Goal: Task Accomplishment & Management: Manage account settings

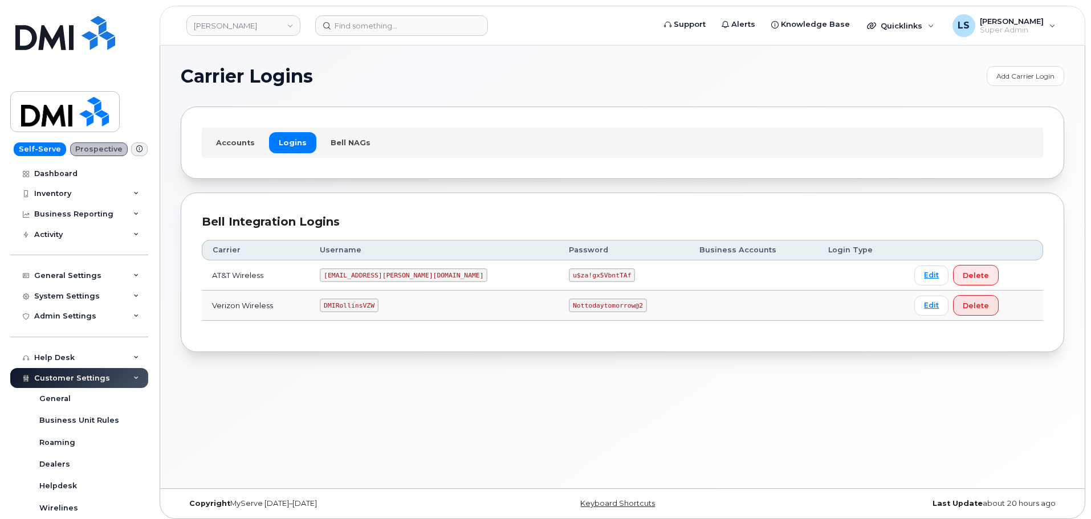
click at [569, 303] on code "Nottodaytomorrow@2" at bounding box center [608, 306] width 78 height 14
copy code "Nottodaytomorrow@2"
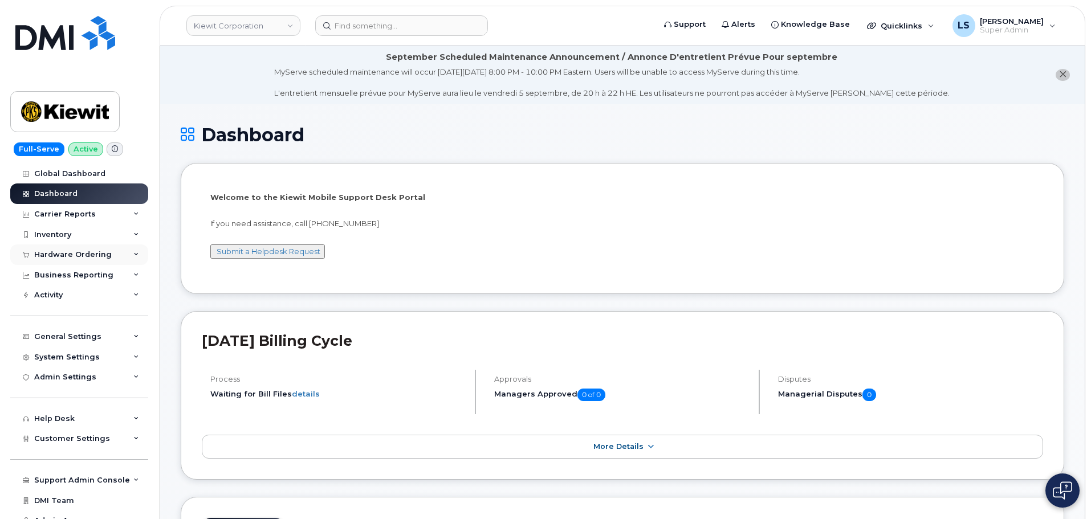
click at [108, 260] on div "Hardware Ordering" at bounding box center [79, 255] width 138 height 21
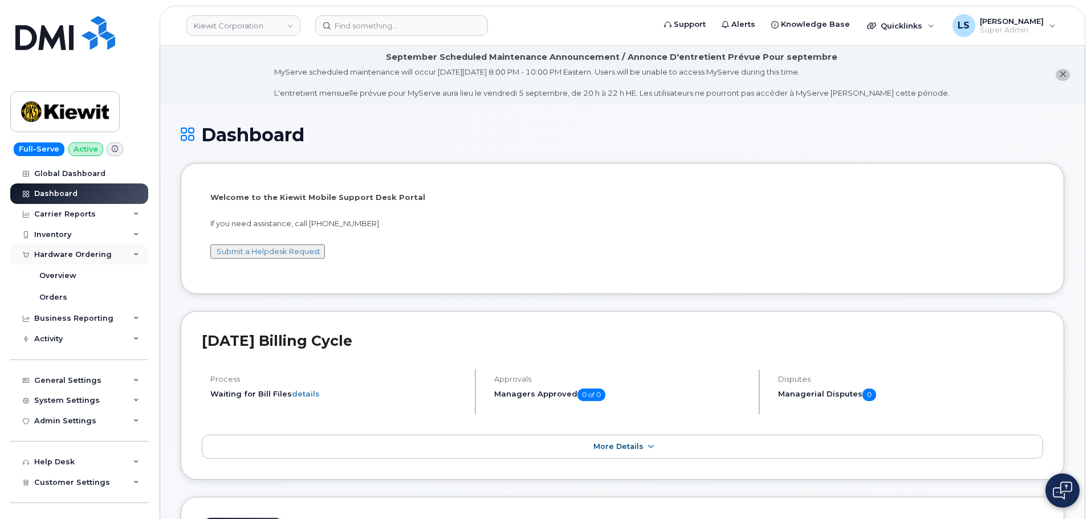
click at [105, 258] on div "Hardware Ordering" at bounding box center [73, 254] width 78 height 9
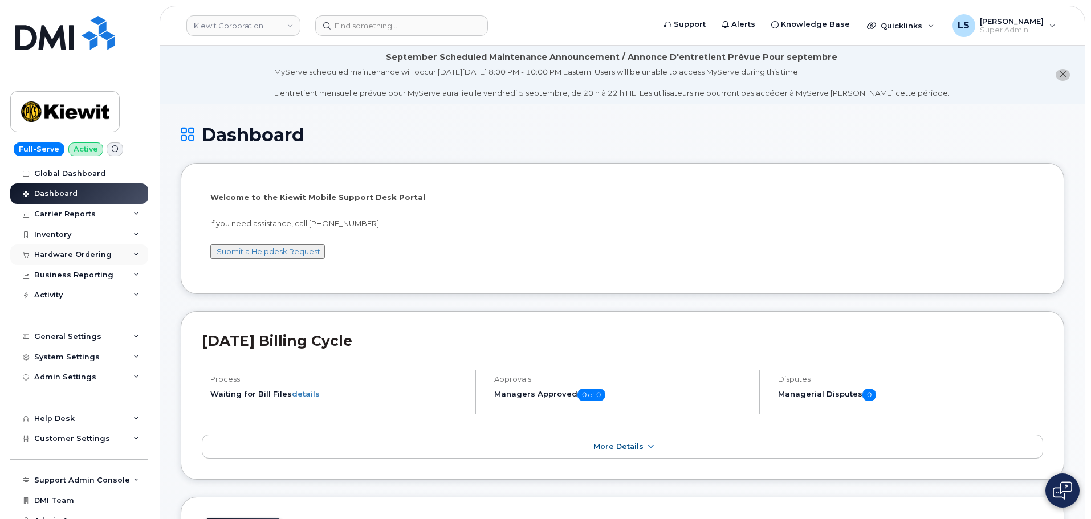
click at [112, 254] on div "Hardware Ordering" at bounding box center [79, 255] width 138 height 21
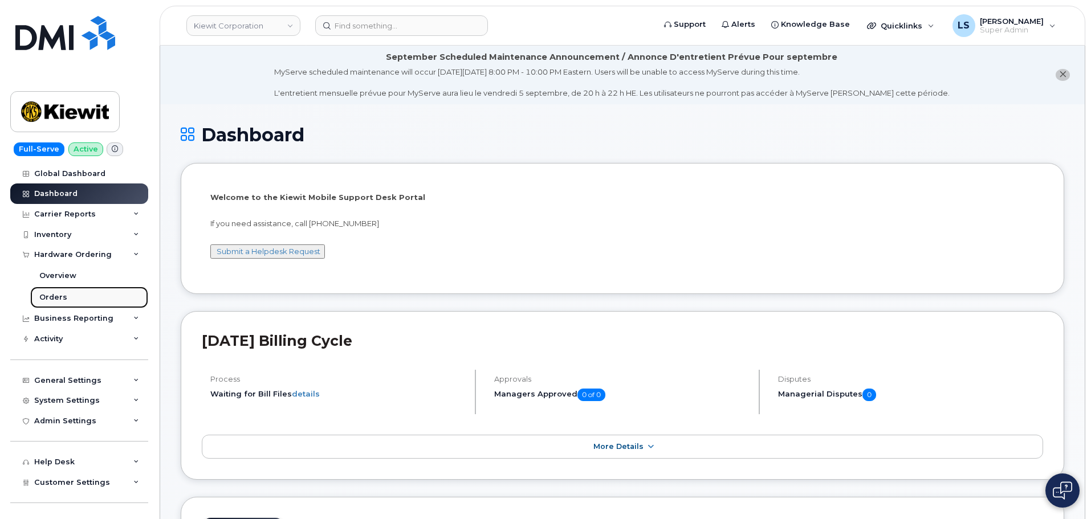
click at [73, 294] on link "Orders" at bounding box center [89, 298] width 118 height 22
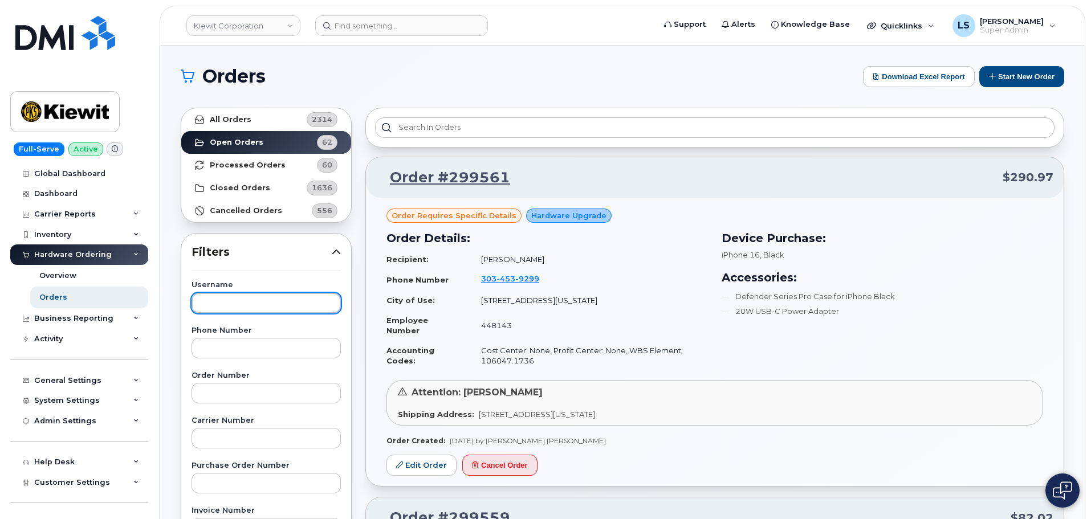
click at [242, 302] on input "text" at bounding box center [266, 303] width 149 height 21
paste input "Connor Koenig"
type input "Connor Koenig"
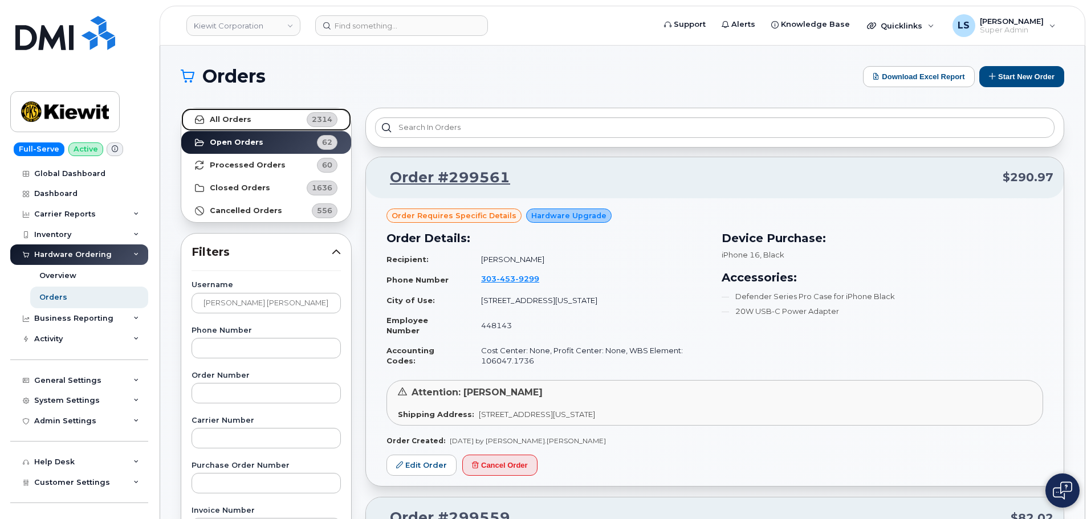
click at [230, 119] on strong "All Orders" at bounding box center [231, 119] width 42 height 9
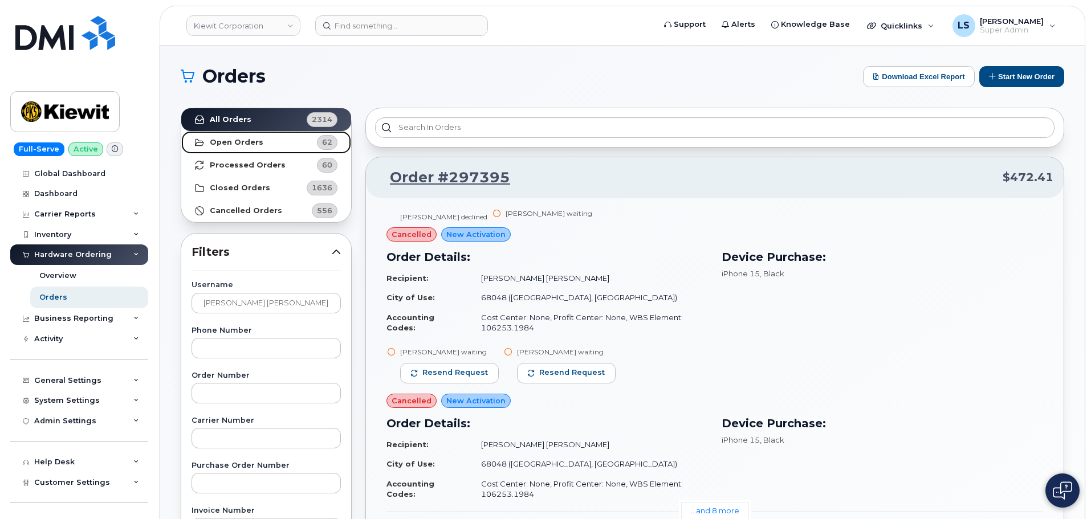
click at [261, 142] on link "Open Orders 62" at bounding box center [266, 142] width 170 height 23
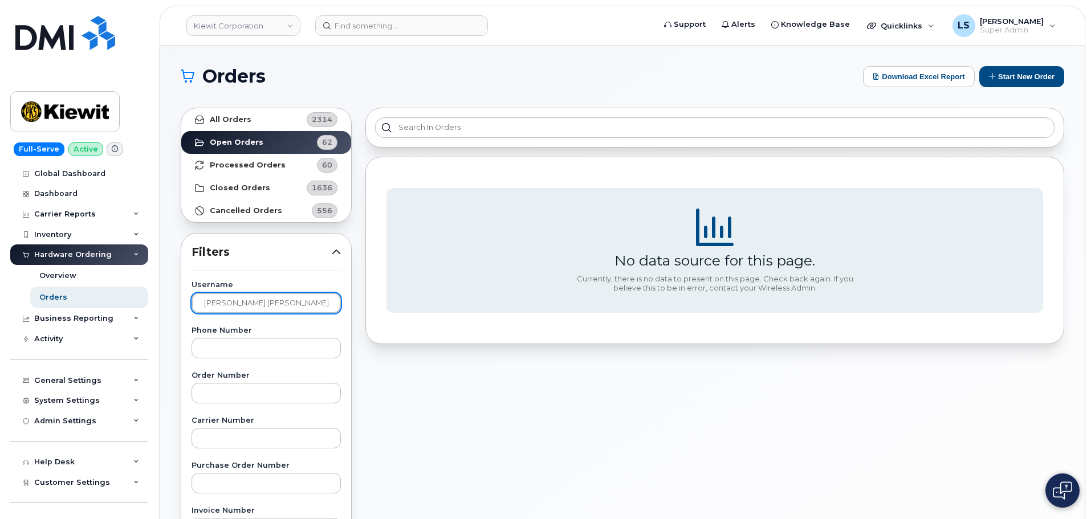
drag, startPoint x: 262, startPoint y: 304, endPoint x: 215, endPoint y: 294, distance: 47.7
click at [262, 303] on input "Connor Koenig" at bounding box center [266, 303] width 149 height 21
click at [206, 303] on input "Connor Koenig" at bounding box center [266, 303] width 149 height 21
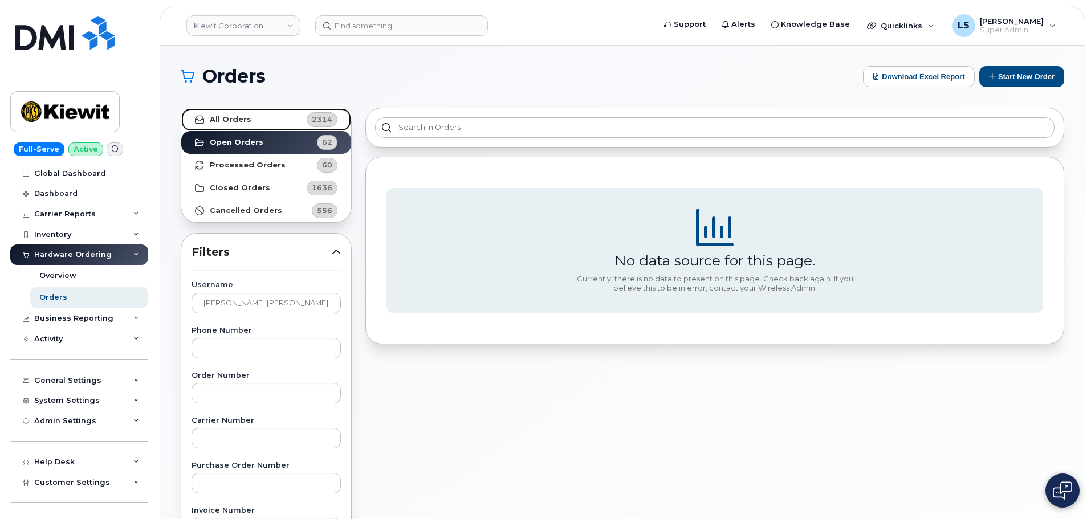
click at [244, 124] on strong "All Orders" at bounding box center [231, 119] width 42 height 9
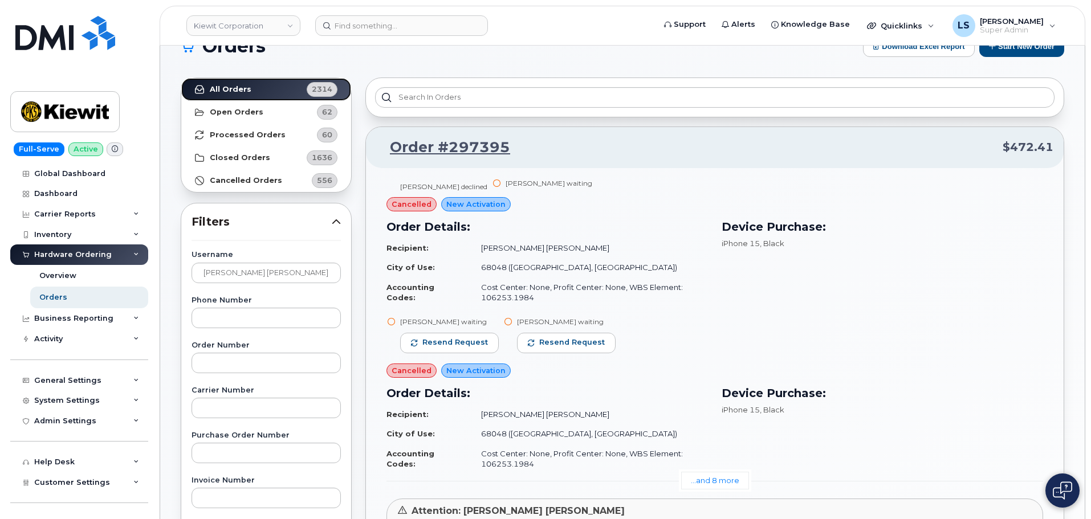
scroll to position [57, 0]
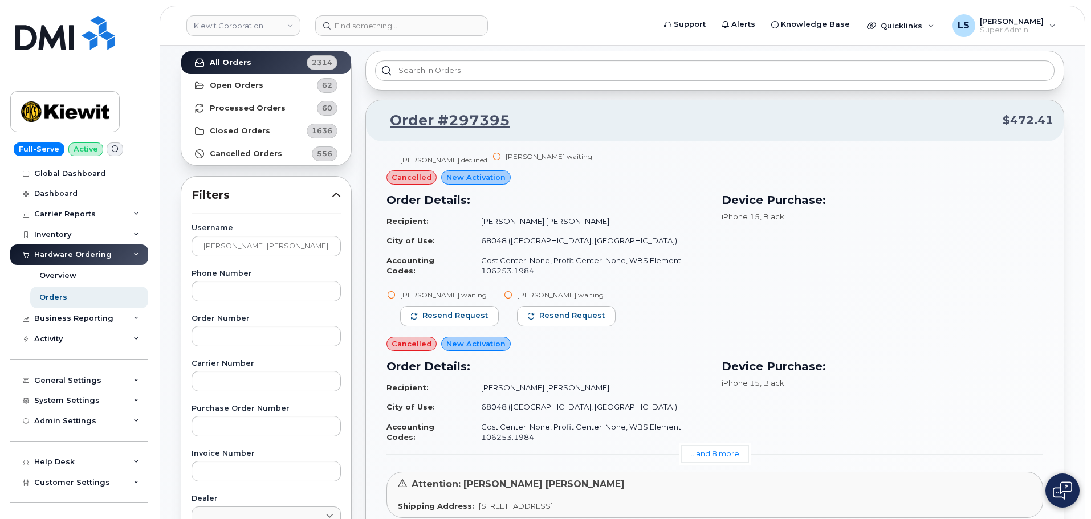
click at [480, 223] on td "Connor Koenig" at bounding box center [589, 222] width 237 height 20
click at [527, 222] on td "Connor Koenig" at bounding box center [589, 222] width 237 height 20
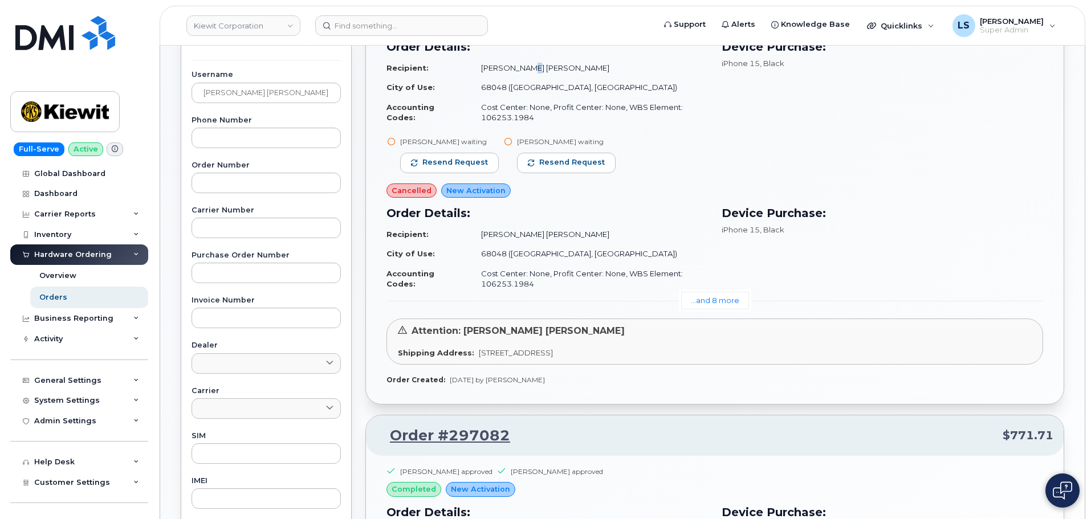
scroll to position [142, 0]
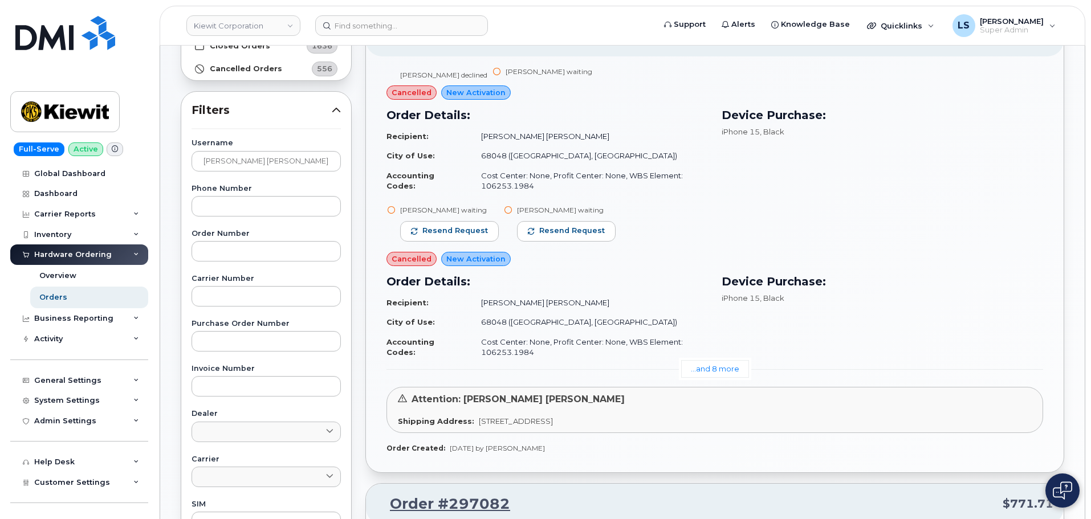
click at [820, 160] on div "Device Purchase: iPhone 15 , Black" at bounding box center [882, 151] width 335 height 103
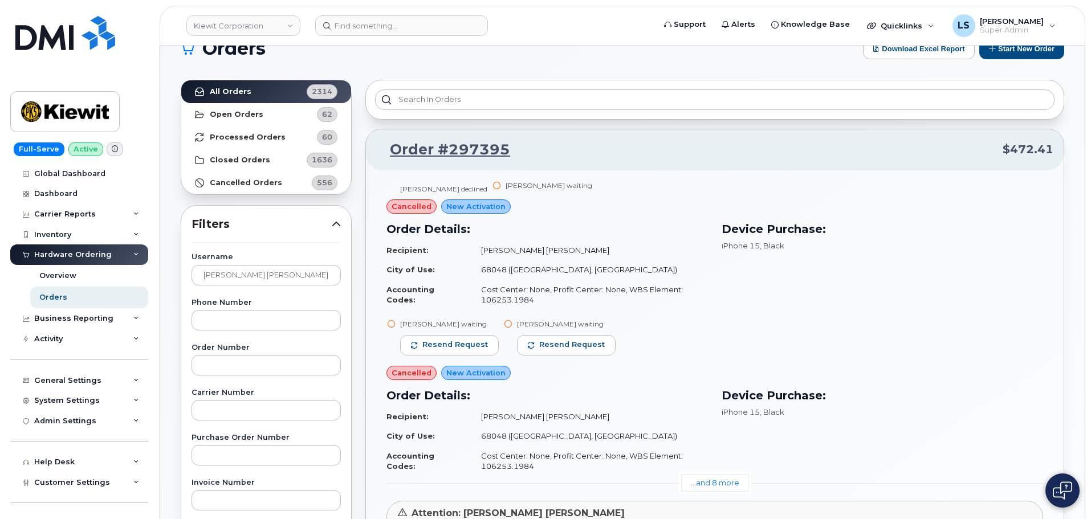
scroll to position [0, 0]
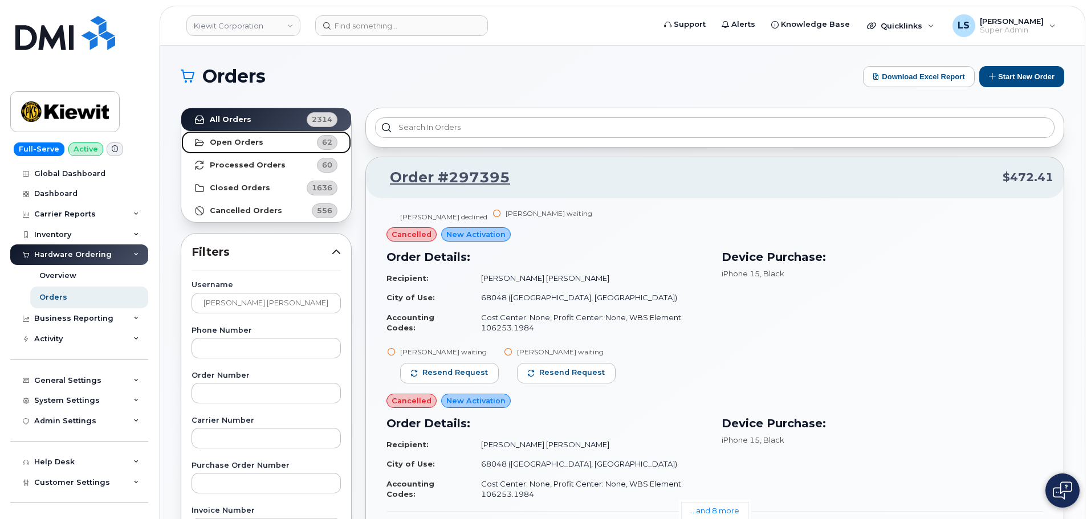
click at [285, 137] on link "Open Orders 62" at bounding box center [266, 142] width 170 height 23
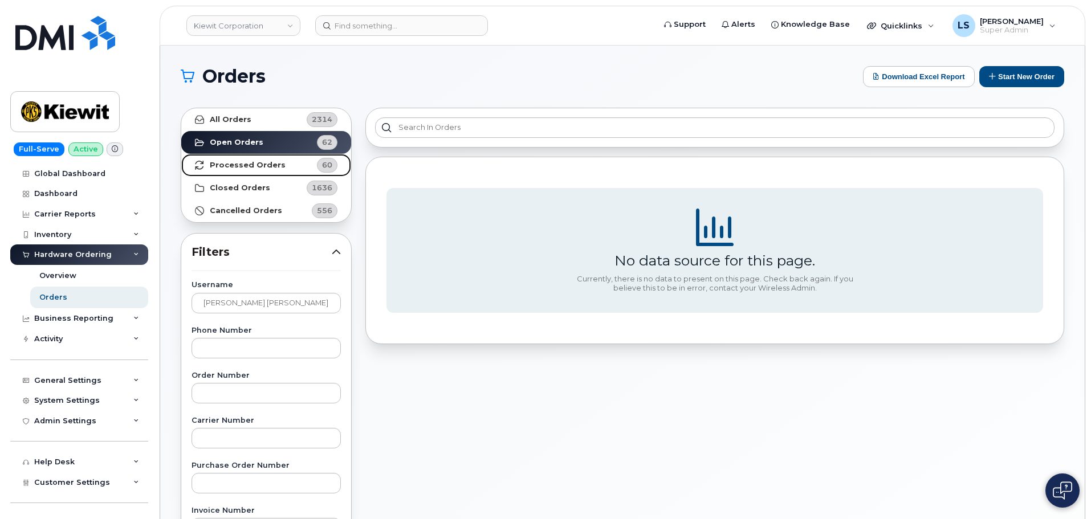
click at [279, 164] on link "Processed Orders 60" at bounding box center [266, 165] width 170 height 23
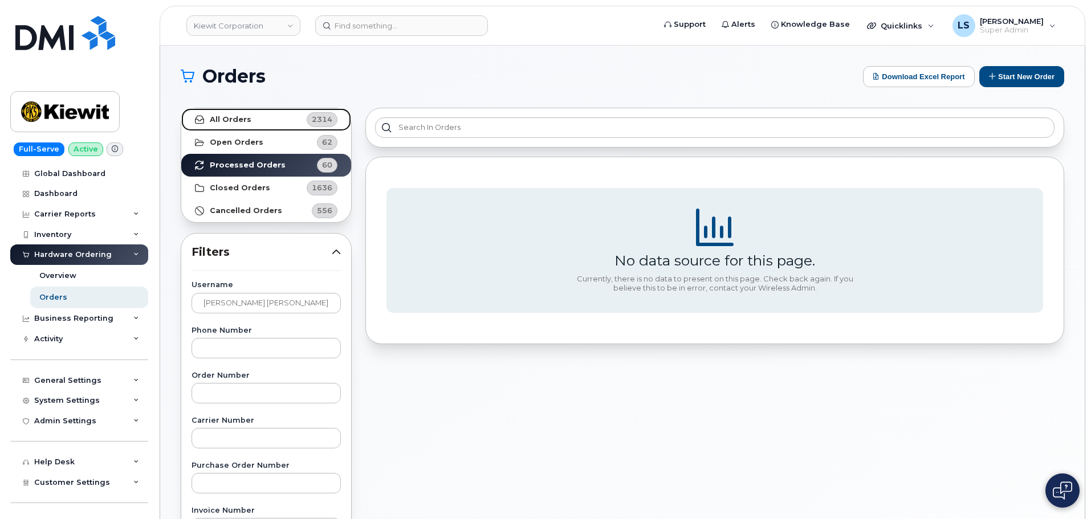
click at [257, 125] on link "All Orders 2314" at bounding box center [266, 119] width 170 height 23
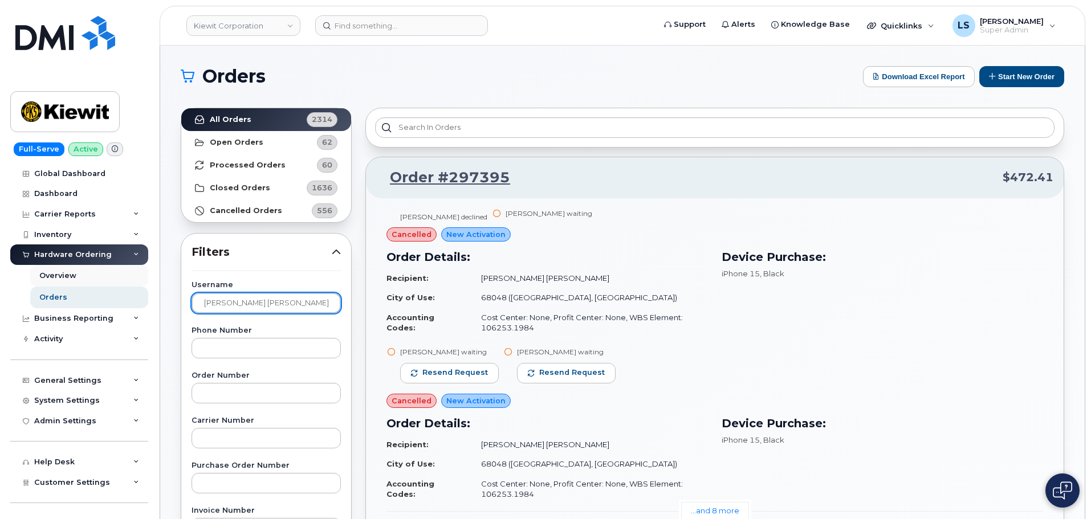
drag, startPoint x: 265, startPoint y: 305, endPoint x: 78, endPoint y: 282, distance: 187.9
click at [473, 215] on div "Delaney Schuttler declined" at bounding box center [443, 217] width 87 height 10
click at [441, 219] on div "Delaney Schuttler declined" at bounding box center [443, 217] width 87 height 10
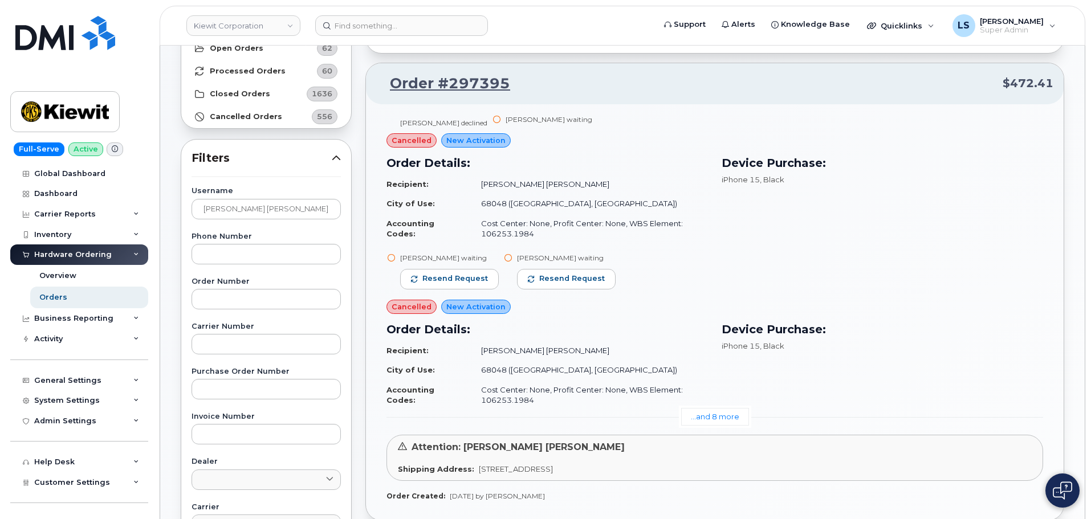
scroll to position [114, 0]
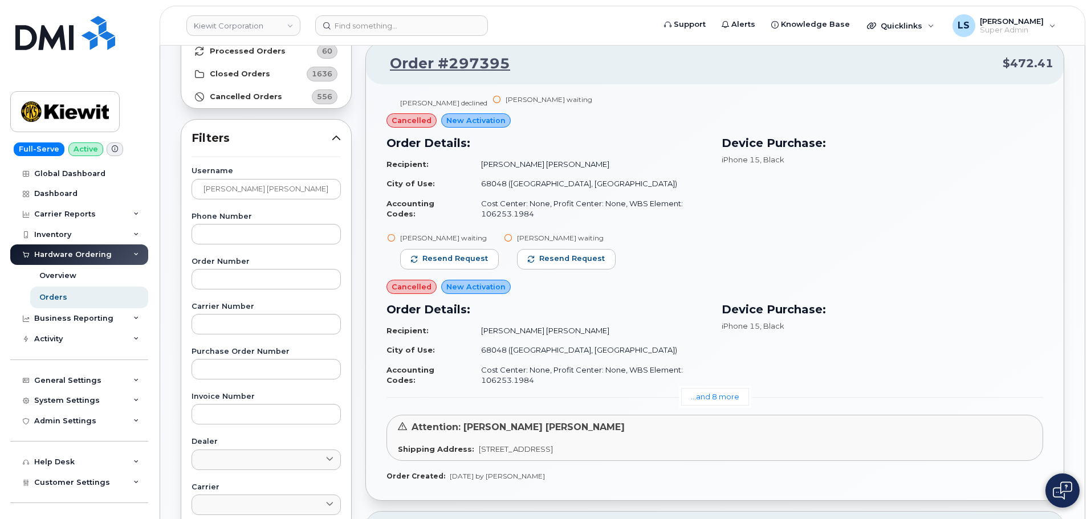
click at [559, 202] on td "Cost Center: None, Profit Center: None, WBS Element: 106253.1984" at bounding box center [589, 209] width 237 height 30
click at [606, 203] on td "Cost Center: None, Profit Center: None, WBS Element: 106253.1984" at bounding box center [589, 209] width 237 height 30
click at [477, 99] on div "Delaney Schuttler declined" at bounding box center [443, 103] width 87 height 10
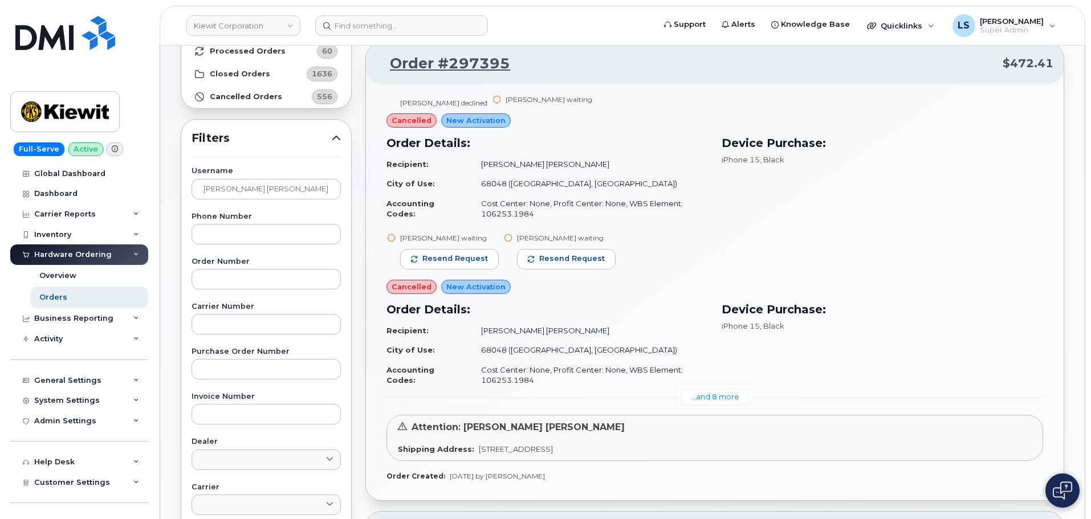
click at [452, 98] on div "Delaney Schuttler declined" at bounding box center [443, 103] width 87 height 10
click at [420, 99] on div "Delaney Schuttler declined" at bounding box center [443, 103] width 87 height 10
click at [418, 100] on div "Delaney Schuttler declined" at bounding box center [443, 103] width 87 height 10
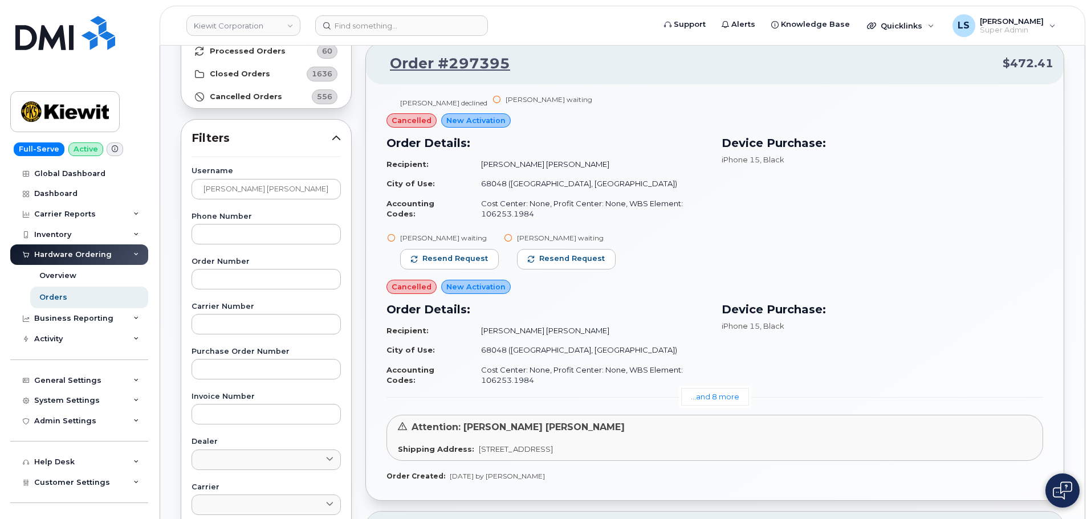
click at [463, 97] on div "Delaney Schuttler declined Kyle Exstrom waiting" at bounding box center [715, 104] width 657 height 19
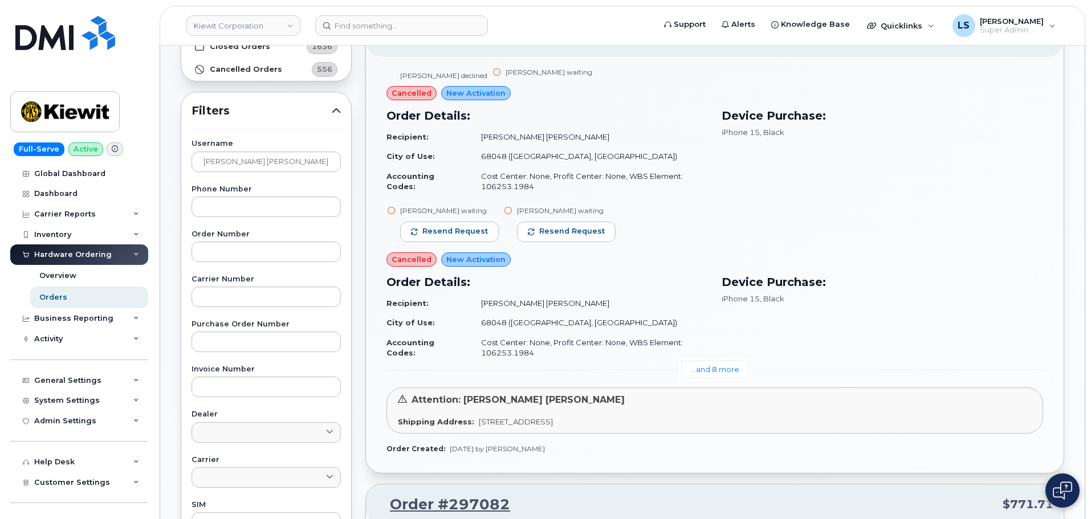
scroll to position [228, 0]
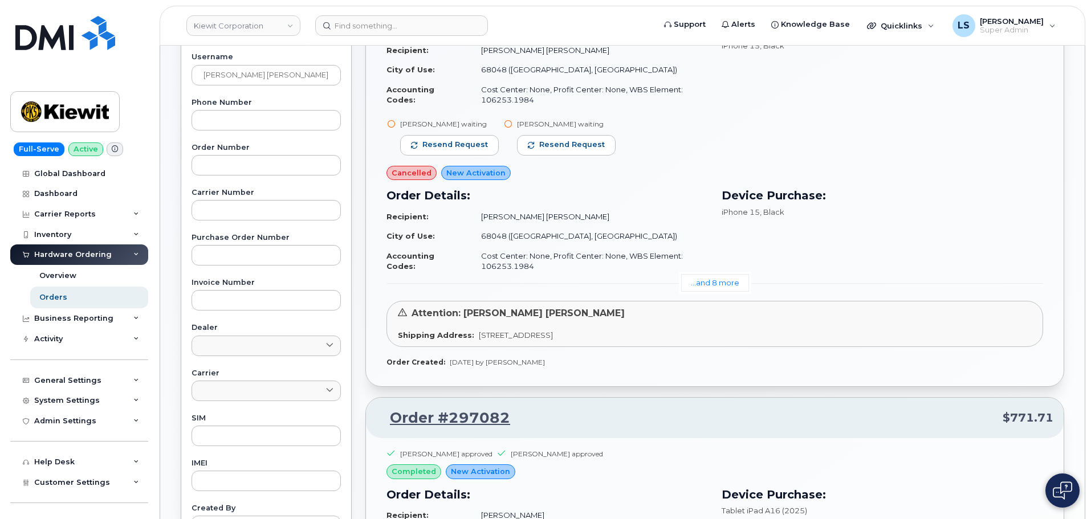
click at [454, 360] on span "Aug 04, 2025 by Nicholas Capella" at bounding box center [497, 362] width 95 height 9
click at [466, 359] on span "Aug 04, 2025 by Nicholas Capella" at bounding box center [497, 362] width 95 height 9
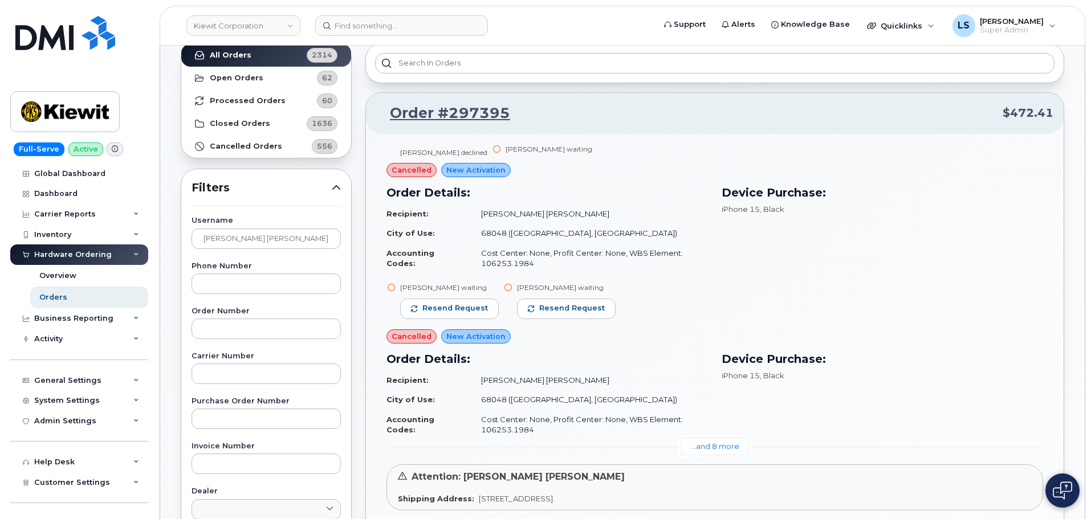
scroll to position [0, 0]
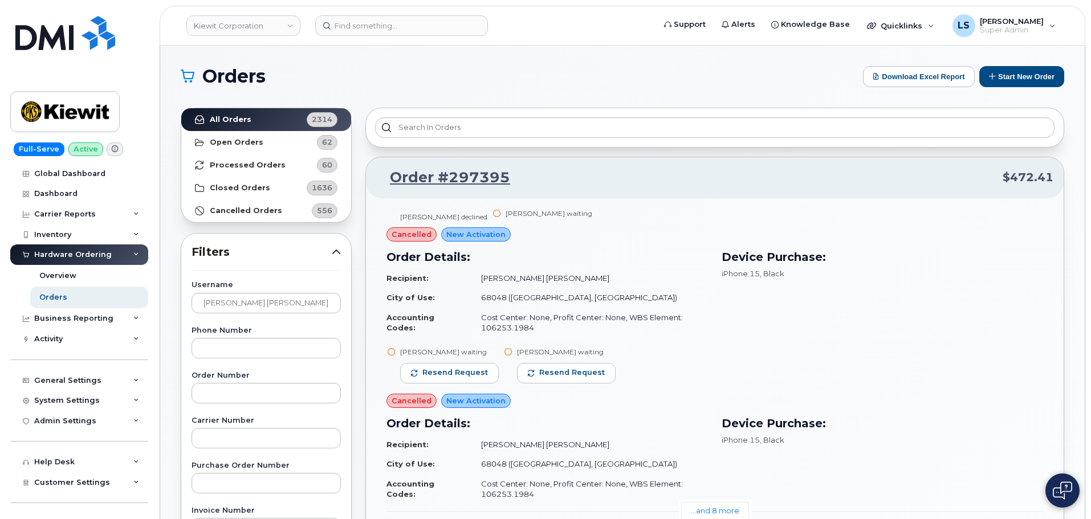
click at [752, 275] on span "iPhone 15" at bounding box center [741, 273] width 38 height 9
click at [739, 270] on span "iPhone 15" at bounding box center [741, 273] width 38 height 9
drag, startPoint x: 739, startPoint y: 270, endPoint x: 751, endPoint y: 280, distance: 16.1
click at [740, 270] on span "iPhone 15" at bounding box center [741, 273] width 38 height 9
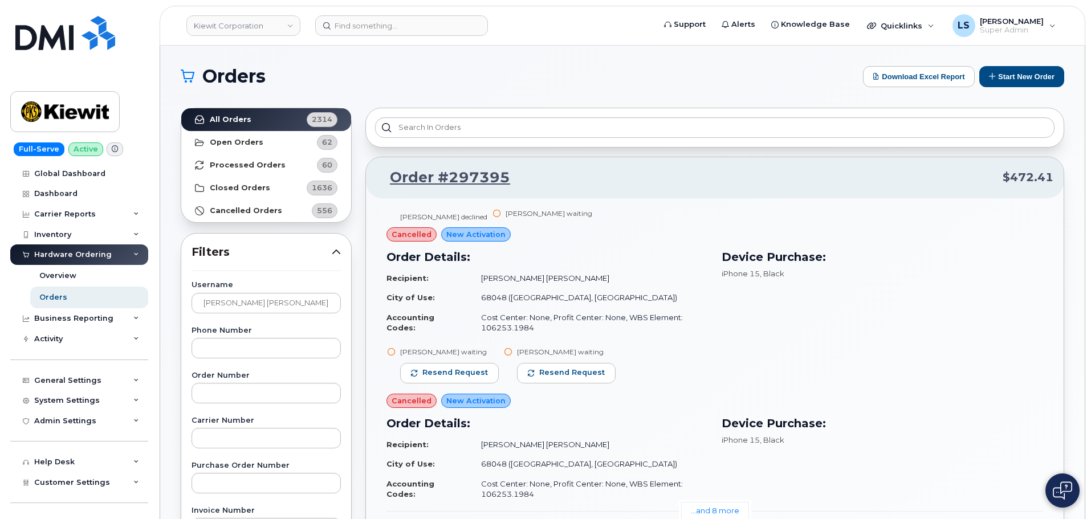
click at [751, 272] on span "iPhone 15" at bounding box center [741, 273] width 38 height 9
drag, startPoint x: 741, startPoint y: 377, endPoint x: 746, endPoint y: 376, distance: 6.0
click at [741, 377] on div "Delaney Schuttler waiting Resend request Kyle Exstrom waiting Resend request" at bounding box center [715, 370] width 657 height 47
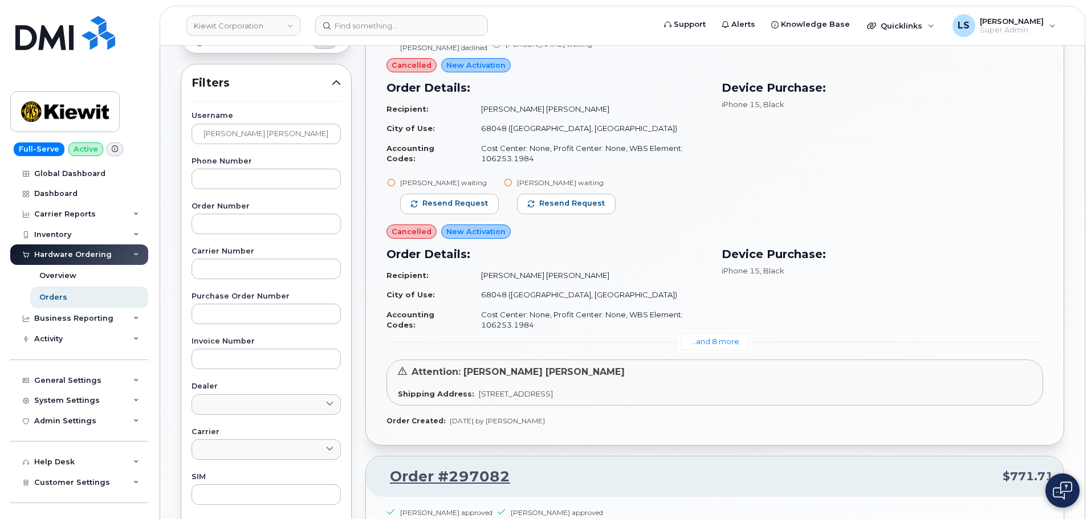
scroll to position [285, 0]
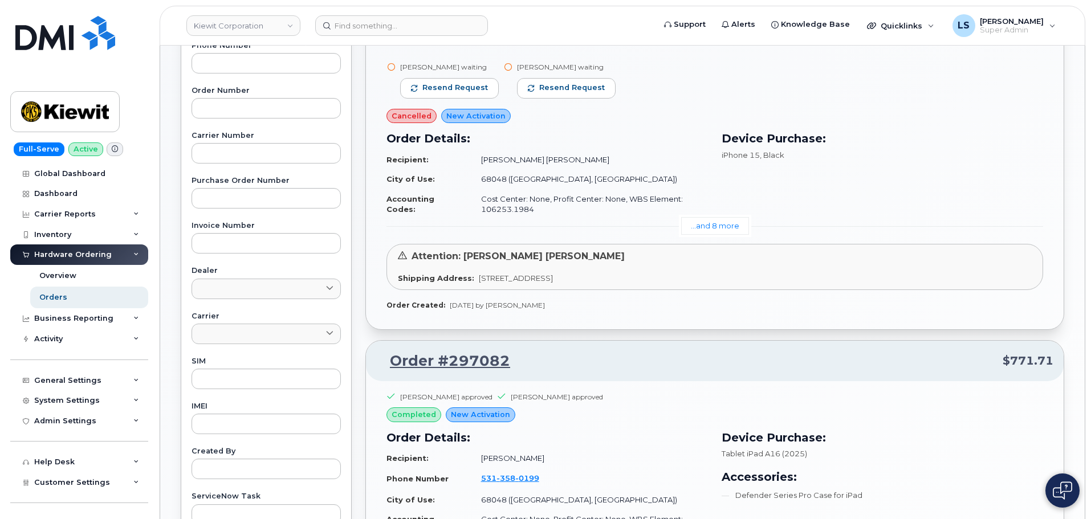
click at [728, 223] on link "...and 8 more" at bounding box center [715, 226] width 68 height 18
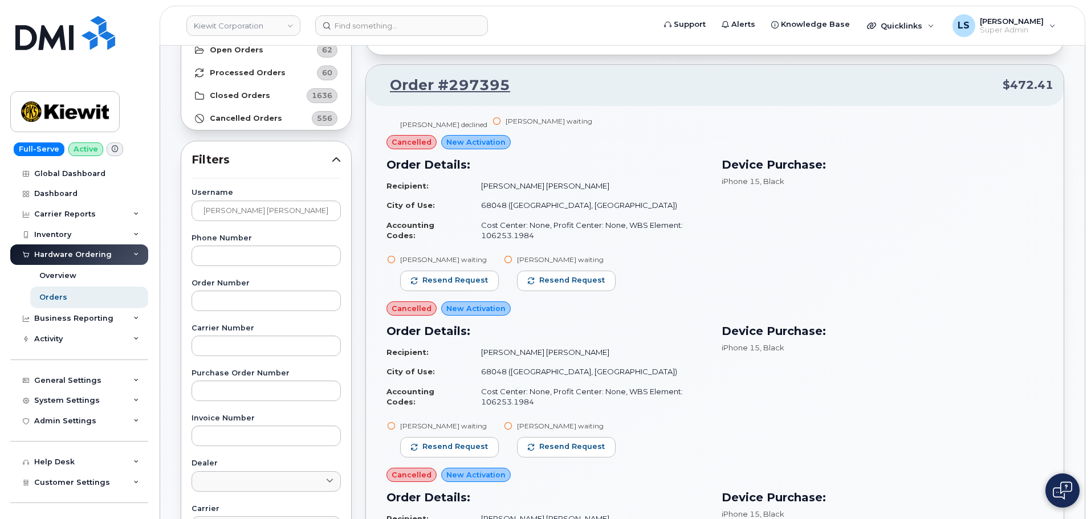
scroll to position [0, 0]
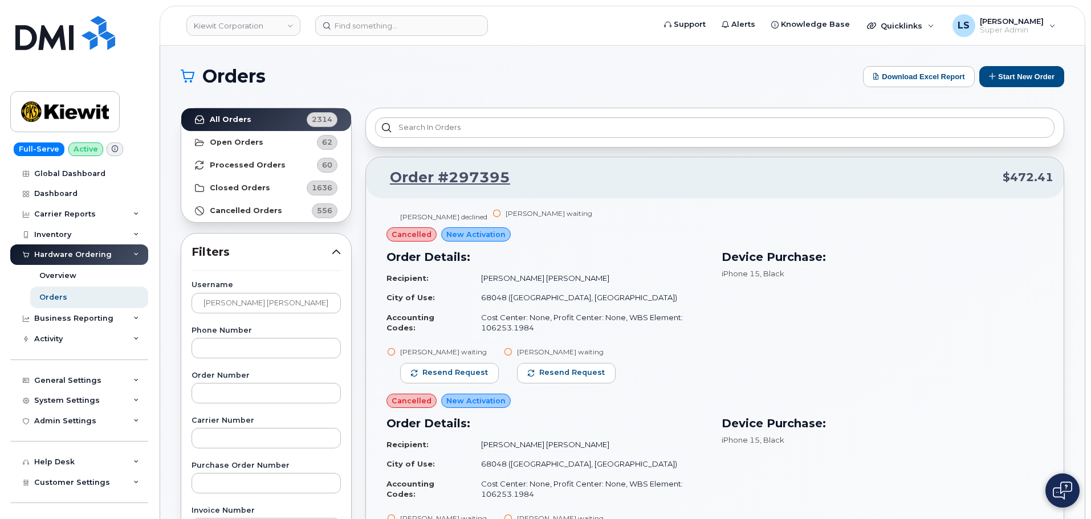
click at [731, 275] on span "iPhone 15" at bounding box center [741, 273] width 38 height 9
click at [743, 252] on h3 "Device Purchase:" at bounding box center [883, 257] width 322 height 17
click at [743, 257] on h3 "Device Purchase:" at bounding box center [883, 257] width 322 height 17
click at [742, 256] on h3 "Device Purchase:" at bounding box center [883, 257] width 322 height 17
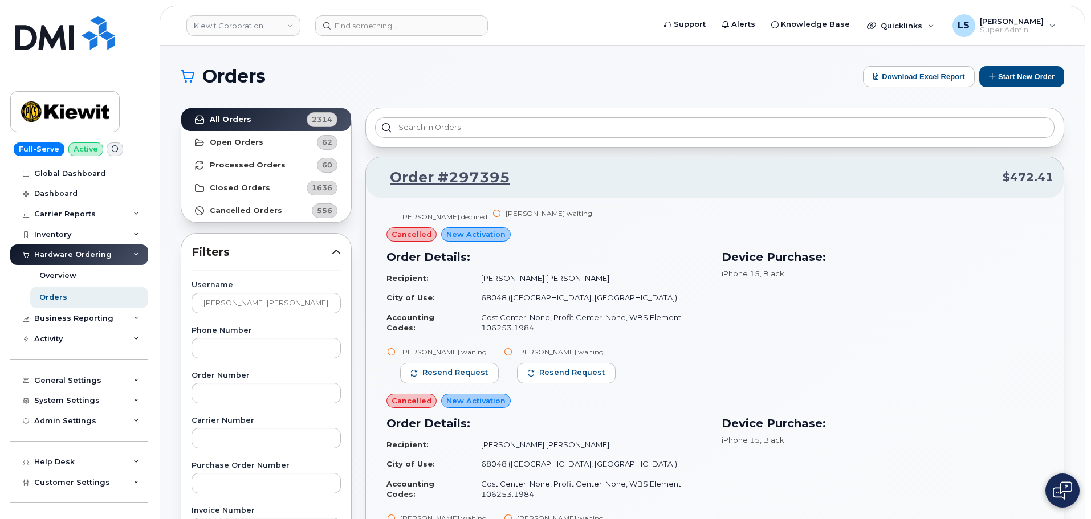
click at [768, 259] on h3 "Device Purchase:" at bounding box center [883, 257] width 322 height 17
click at [737, 270] on span "iPhone 15" at bounding box center [741, 273] width 38 height 9
click at [738, 271] on span "iPhone 15" at bounding box center [741, 273] width 38 height 9
click at [744, 258] on h3 "Device Purchase:" at bounding box center [883, 257] width 322 height 17
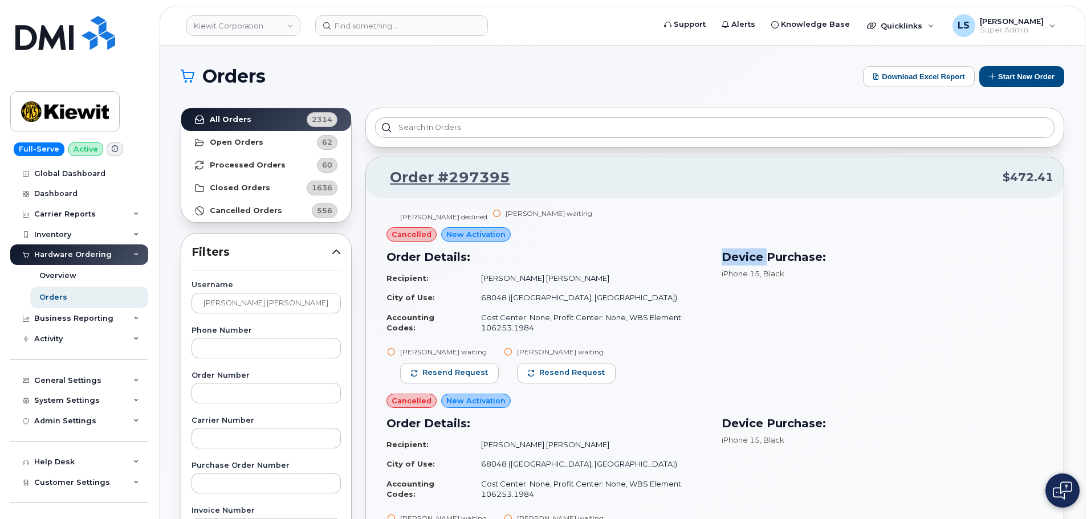
click at [744, 258] on h3 "Device Purchase:" at bounding box center [883, 257] width 322 height 17
click at [737, 272] on span "iPhone 15" at bounding box center [741, 273] width 38 height 9
click at [739, 273] on span "iPhone 15" at bounding box center [741, 273] width 38 height 9
click at [751, 259] on h3 "Device Purchase:" at bounding box center [883, 257] width 322 height 17
click at [737, 273] on span "iPhone 15" at bounding box center [741, 273] width 38 height 9
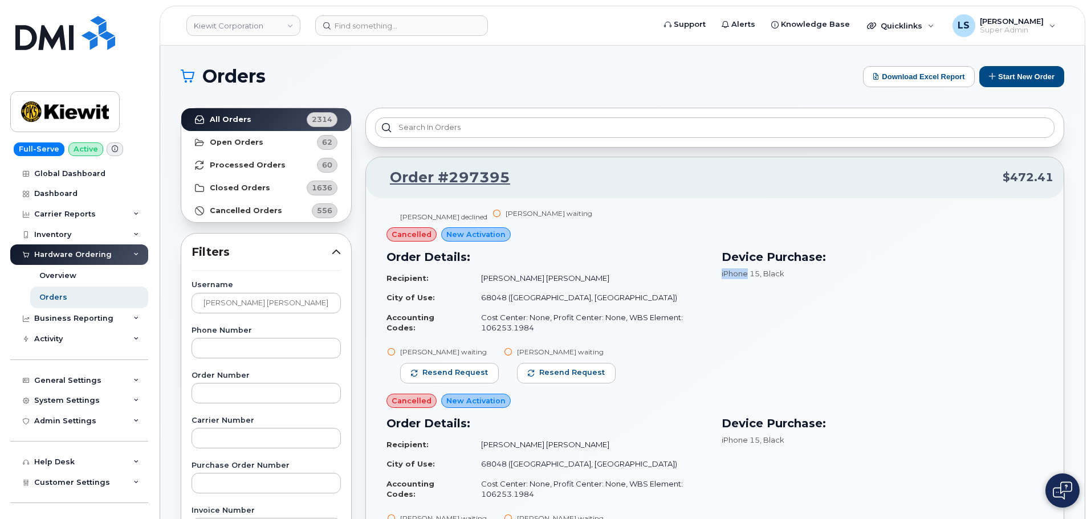
click at [737, 273] on span "iPhone 15" at bounding box center [741, 273] width 38 height 9
click at [743, 259] on h3 "Device Purchase:" at bounding box center [883, 257] width 322 height 17
click at [739, 275] on span "iPhone 15" at bounding box center [741, 273] width 38 height 9
click at [747, 260] on h3 "Device Purchase:" at bounding box center [883, 257] width 322 height 17
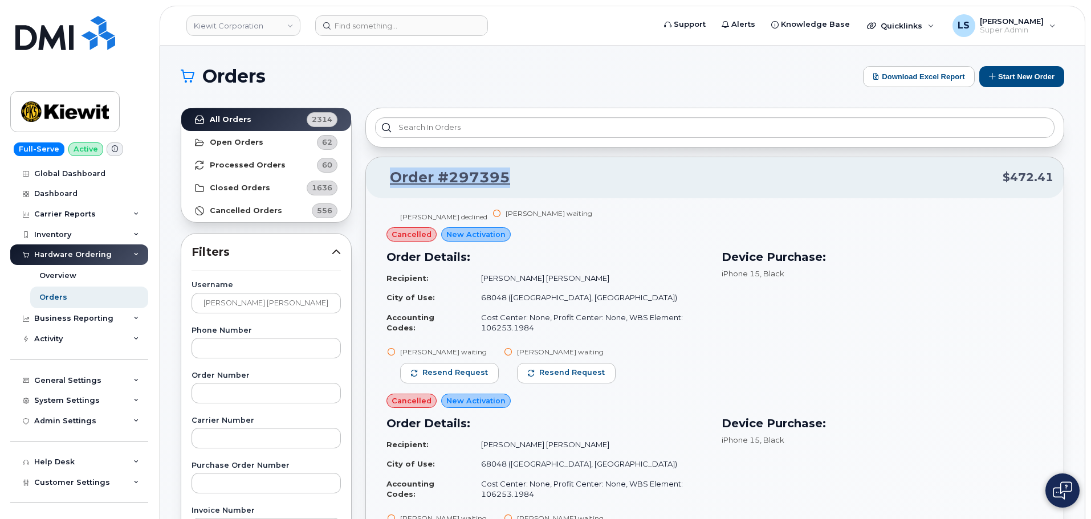
drag, startPoint x: 522, startPoint y: 170, endPoint x: 387, endPoint y: 173, distance: 135.1
click at [387, 173] on p "Order #297395 $472.41" at bounding box center [714, 178] width 677 height 21
copy link "Order #297395"
